Goal: Find specific page/section: Find specific page/section

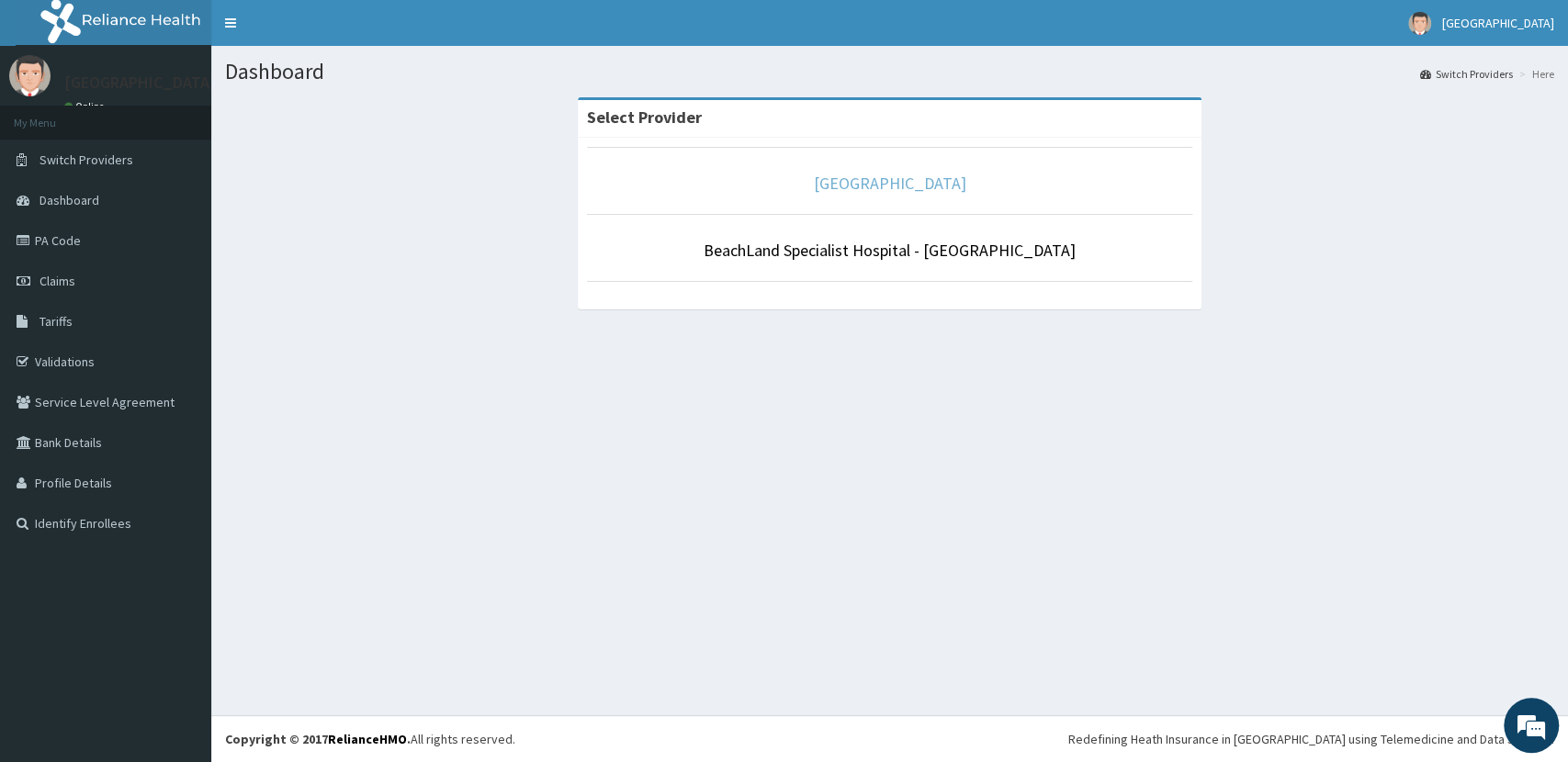
click at [901, 186] on link "[GEOGRAPHIC_DATA]" at bounding box center [890, 183] width 152 height 21
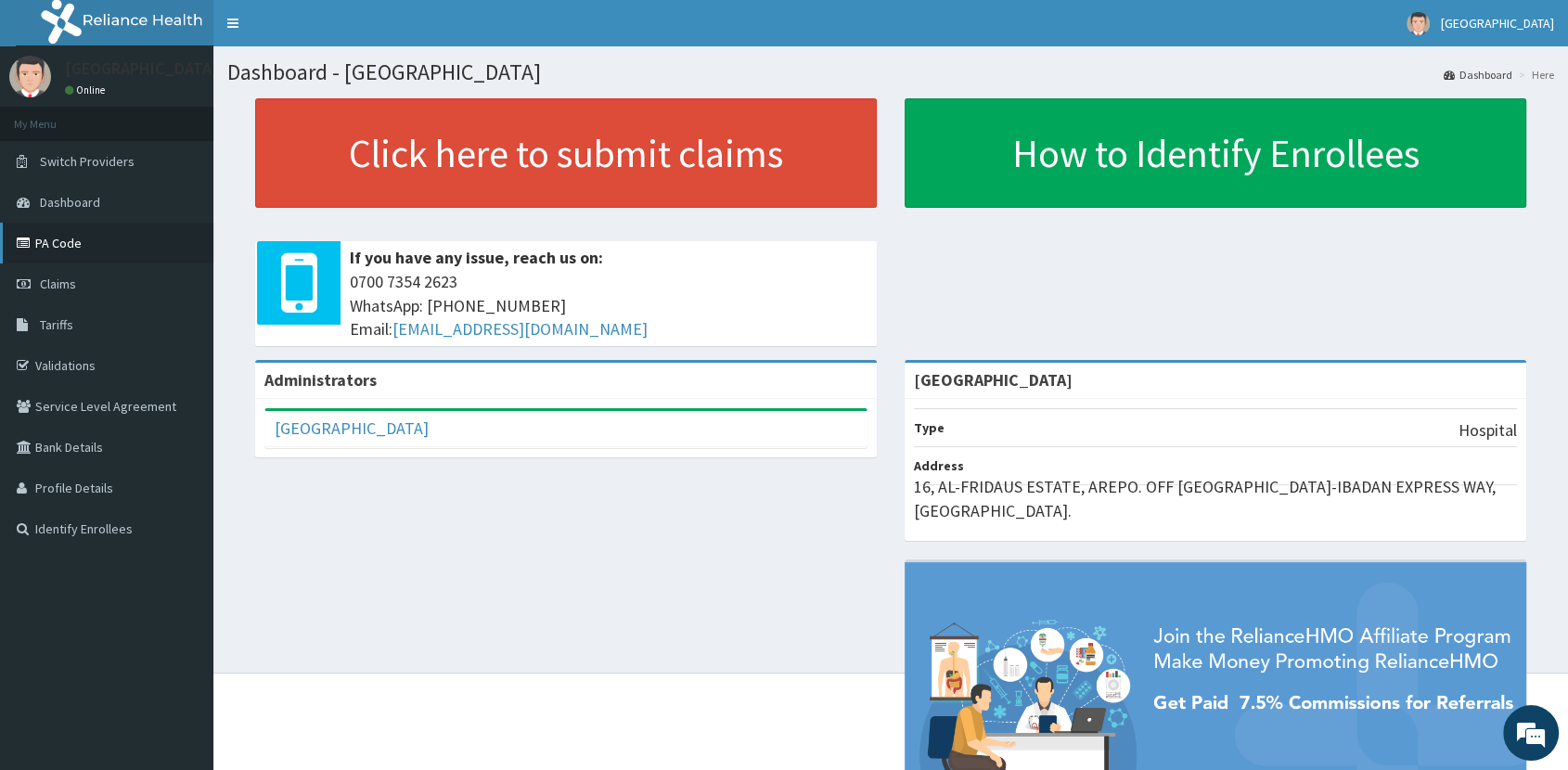
click at [74, 241] on link "PA Code" at bounding box center [107, 242] width 213 height 41
